Goal: Information Seeking & Learning: Find specific fact

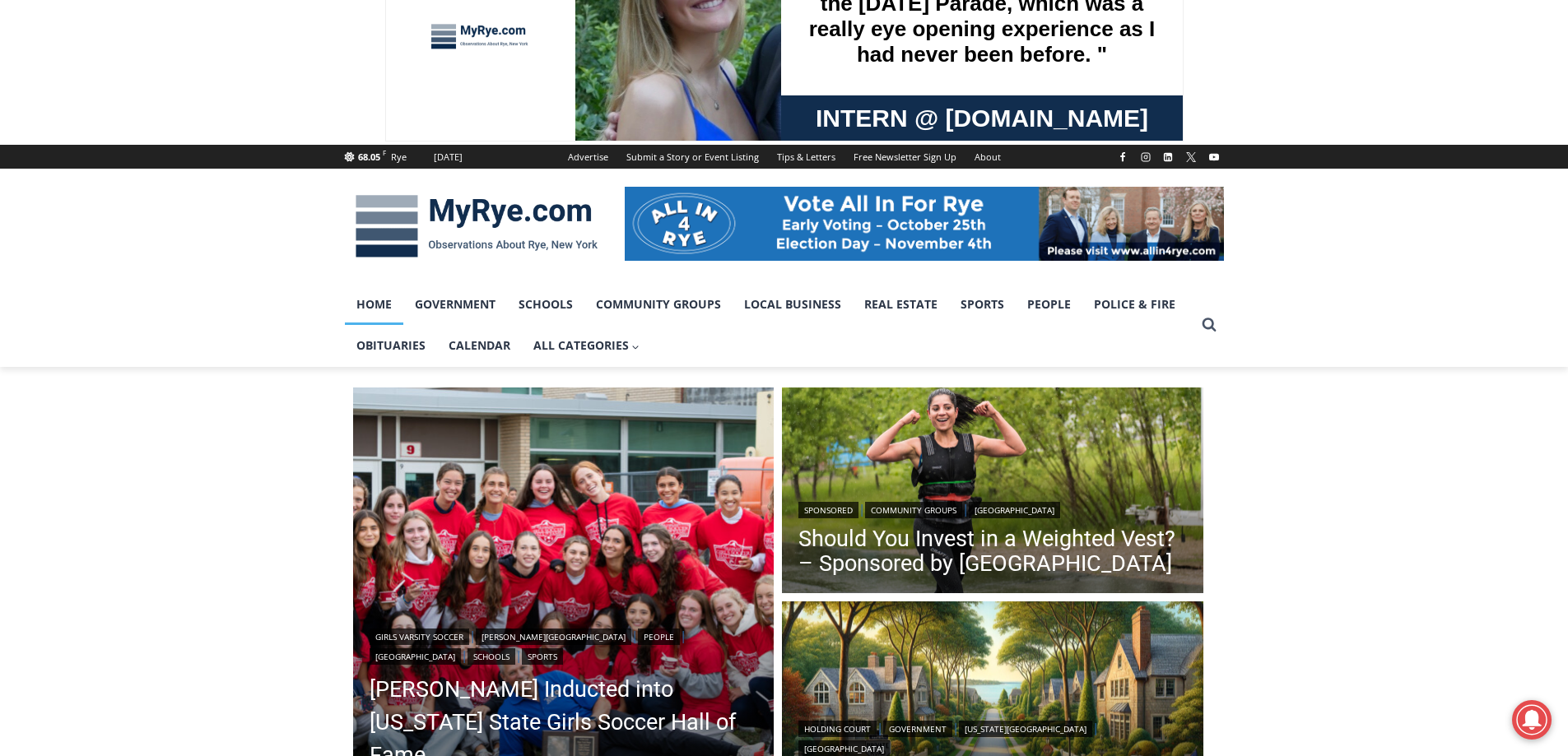
scroll to position [165, 0]
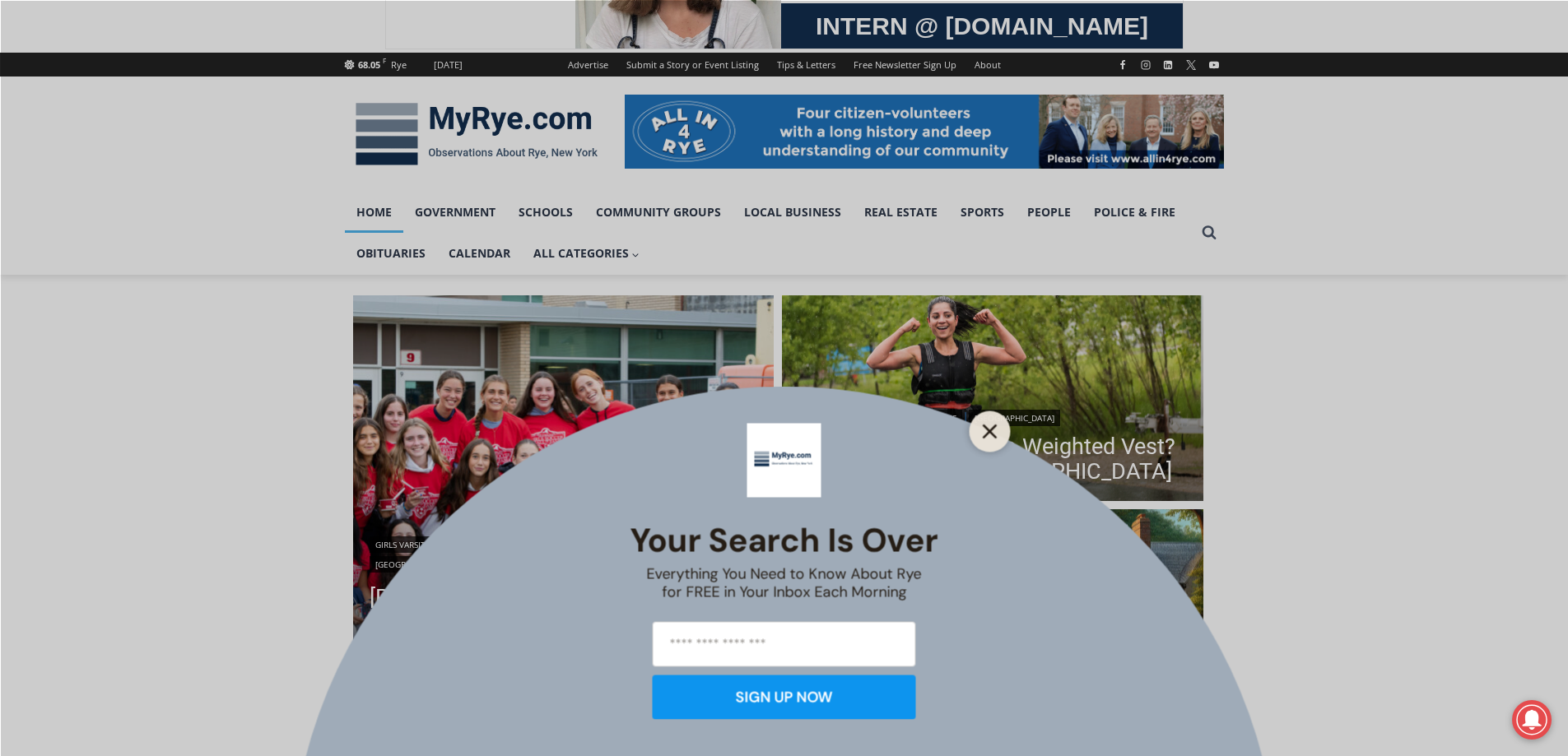
click at [980, 437] on button "Close" at bounding box center [990, 431] width 23 height 23
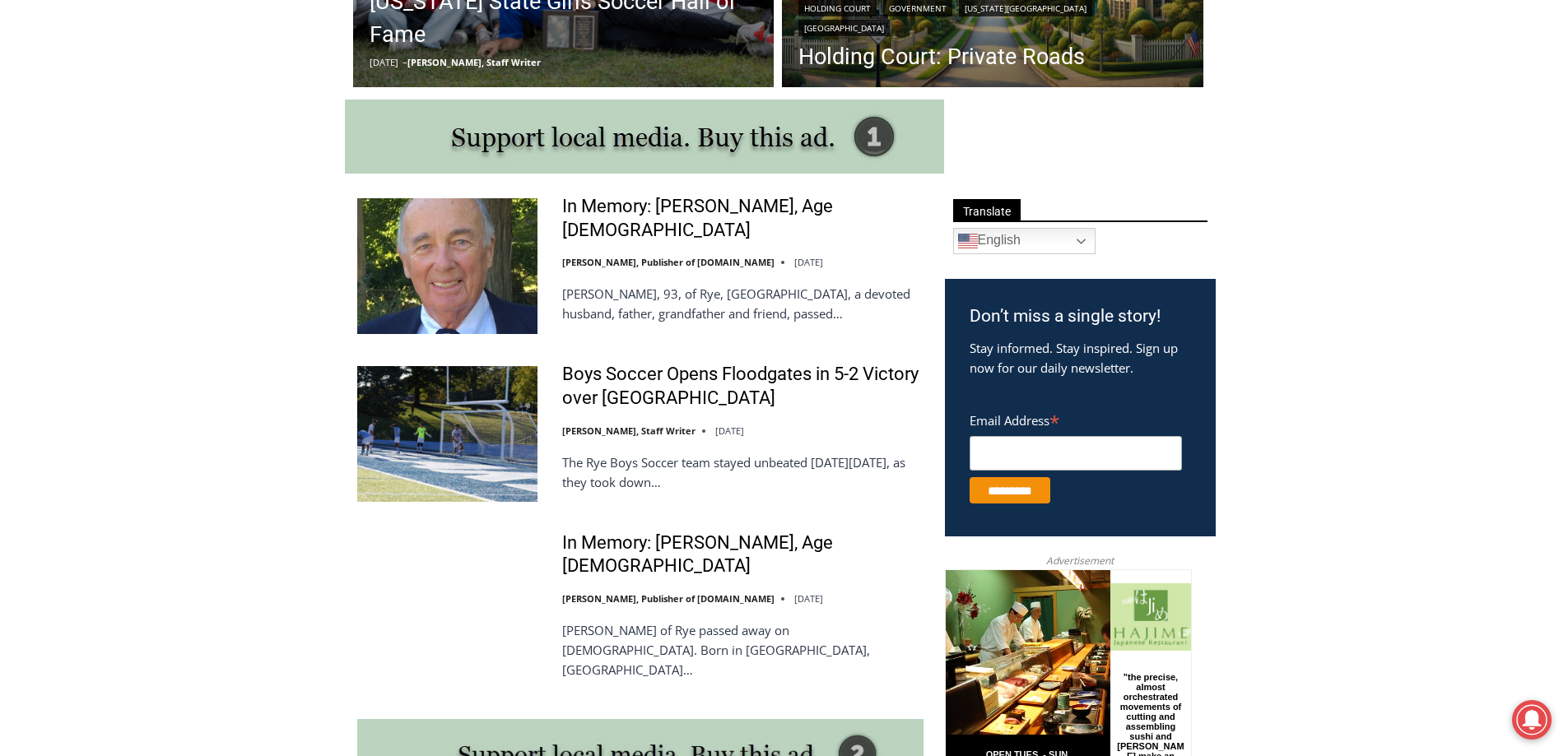
scroll to position [823, 0]
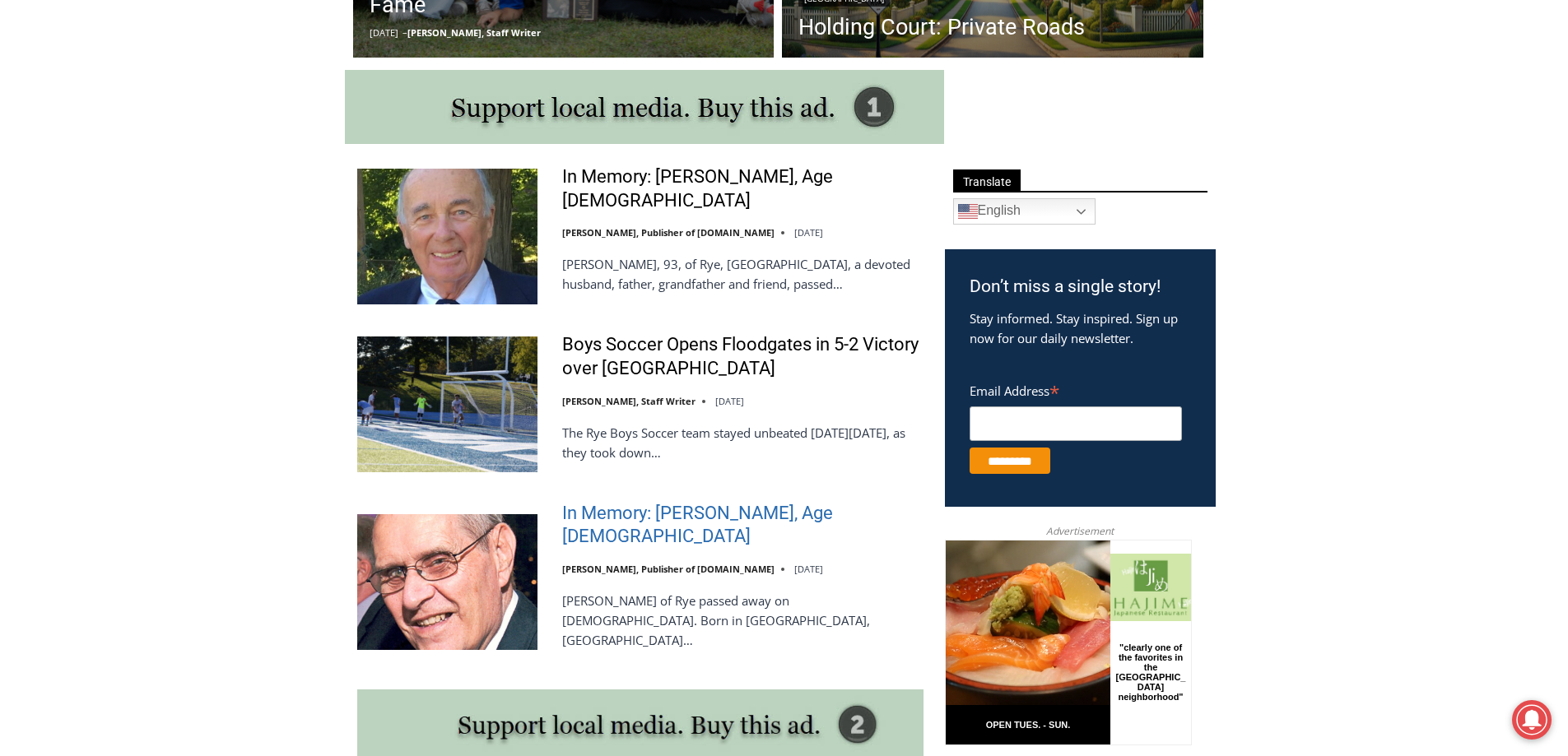
click at [727, 512] on link "In Memory: [PERSON_NAME], Age [DEMOGRAPHIC_DATA]" at bounding box center [743, 525] width 361 height 47
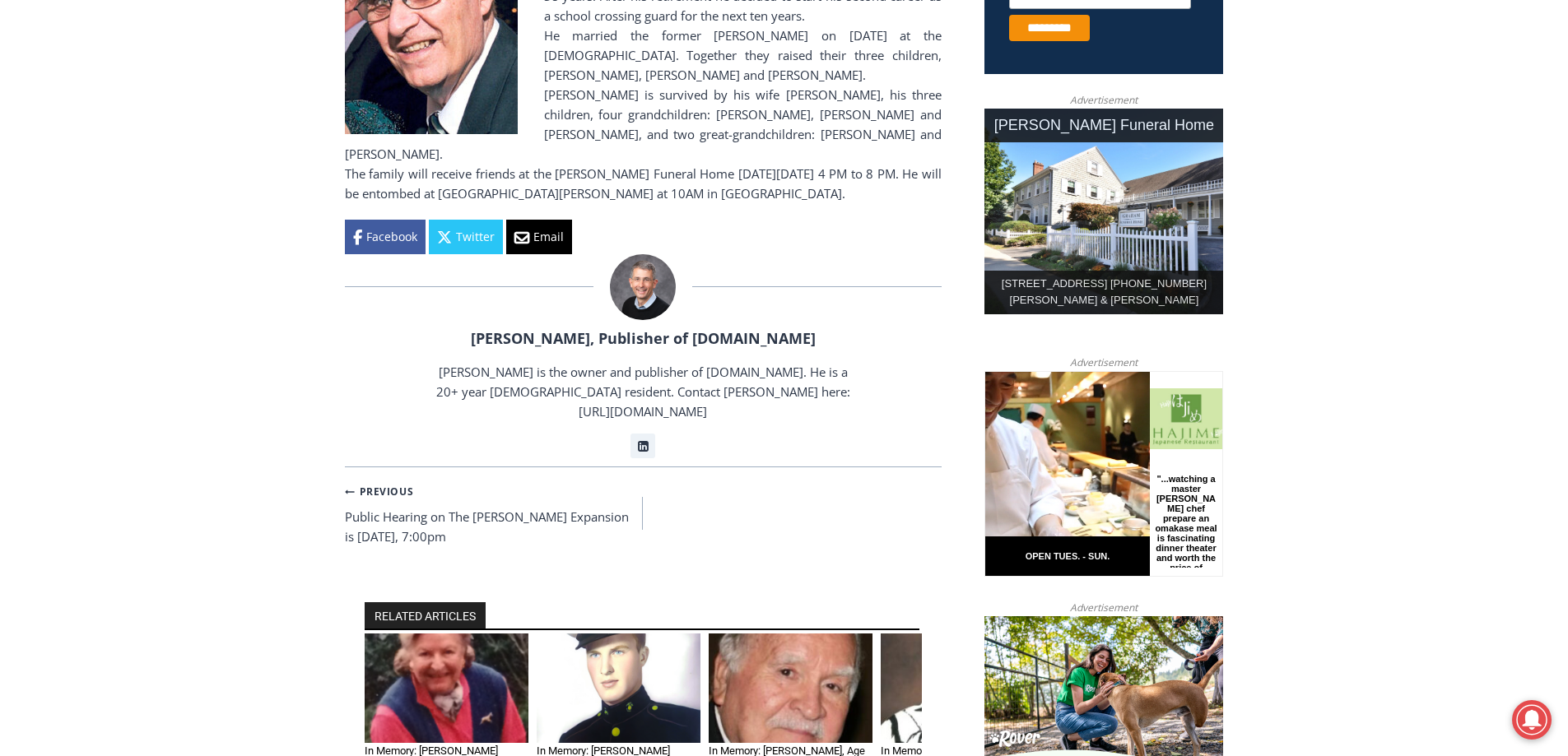
scroll to position [906, 0]
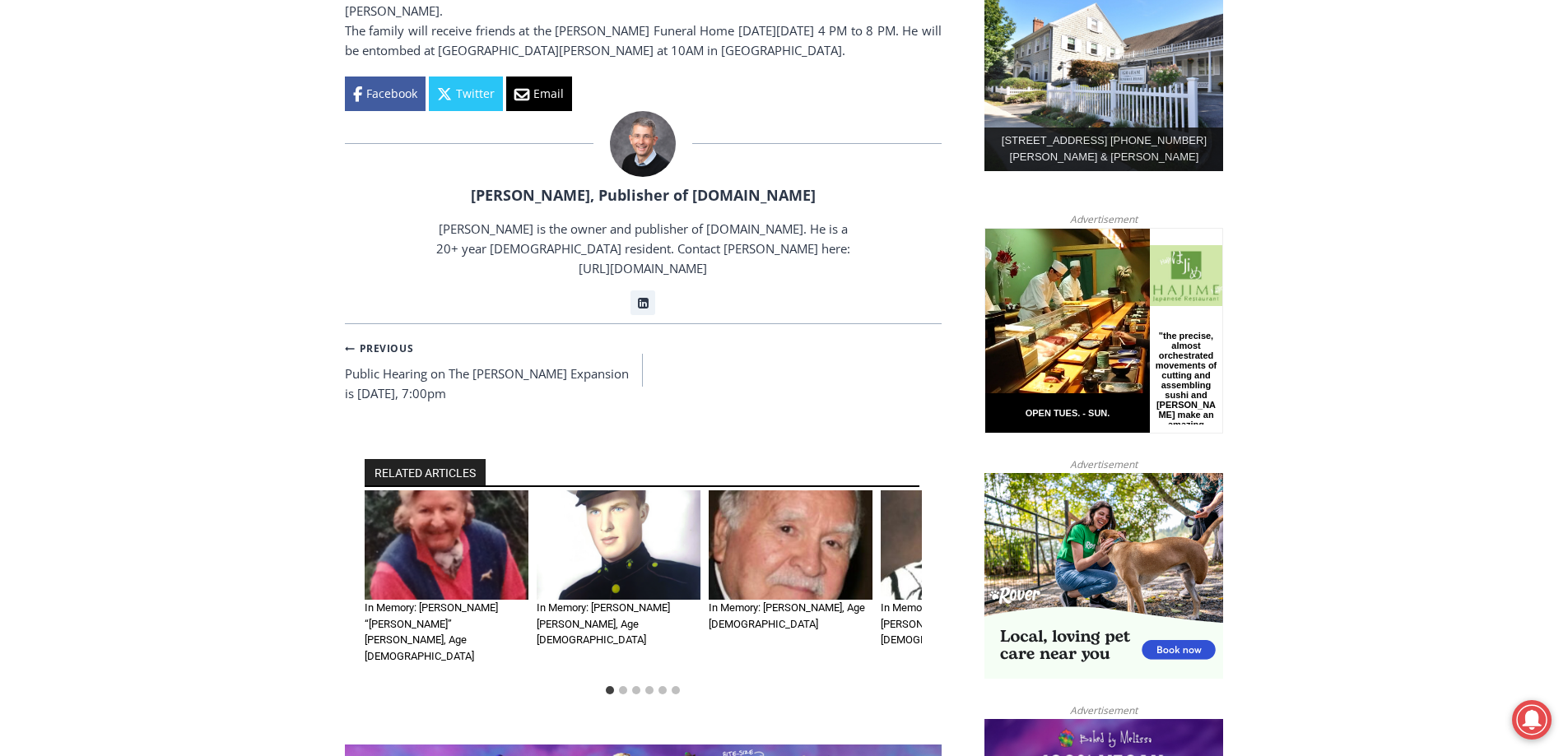
click at [789, 490] on img "3 of 6" at bounding box center [790, 545] width 164 height 109
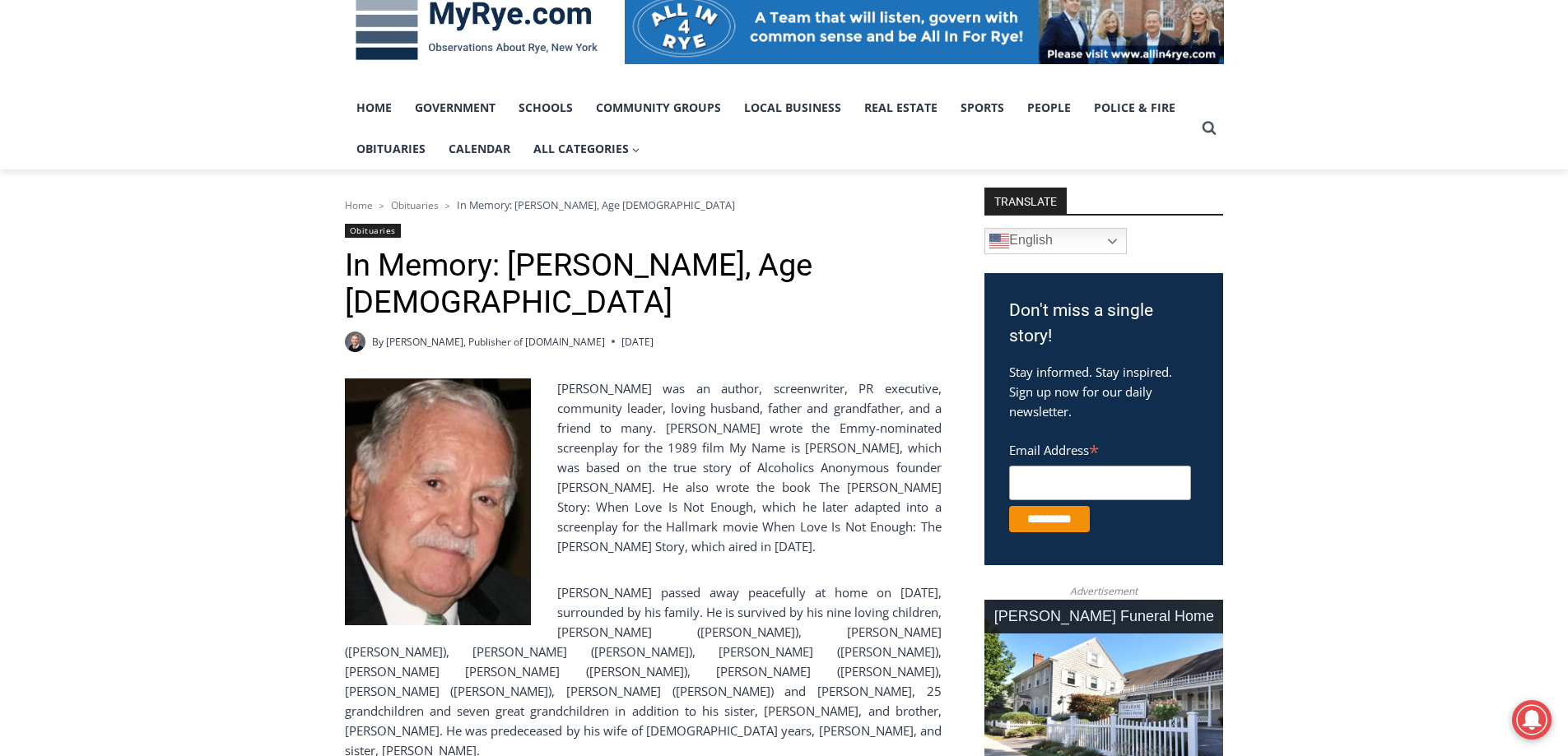
scroll to position [247, 0]
